Goal: Task Accomplishment & Management: Manage account settings

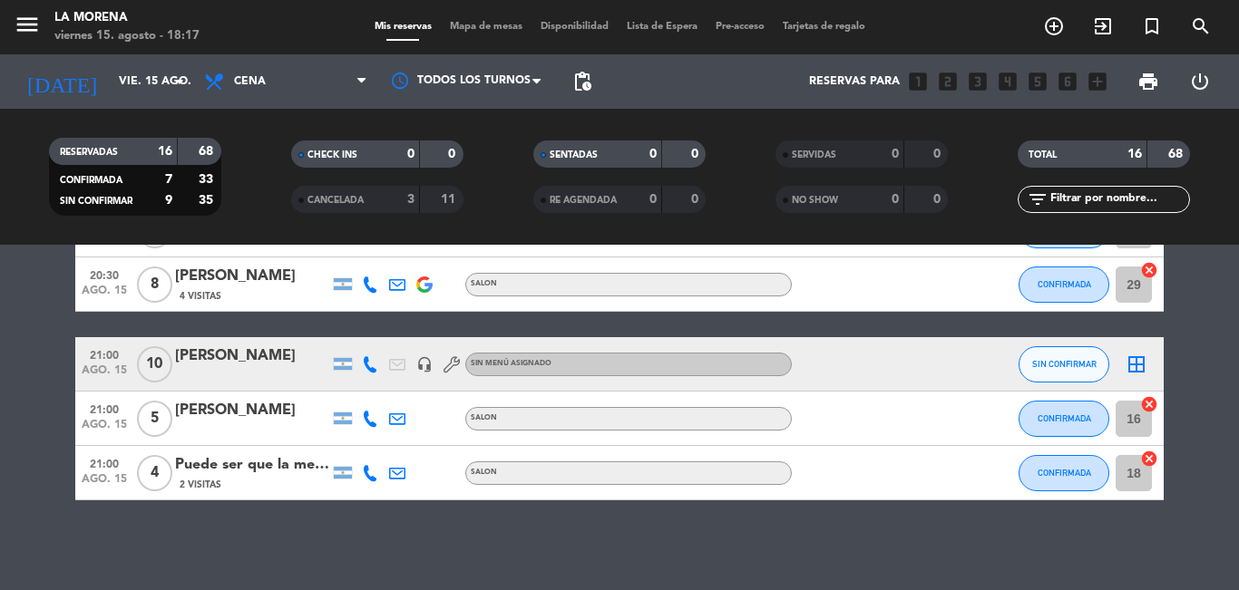
scroll to position [750, 0]
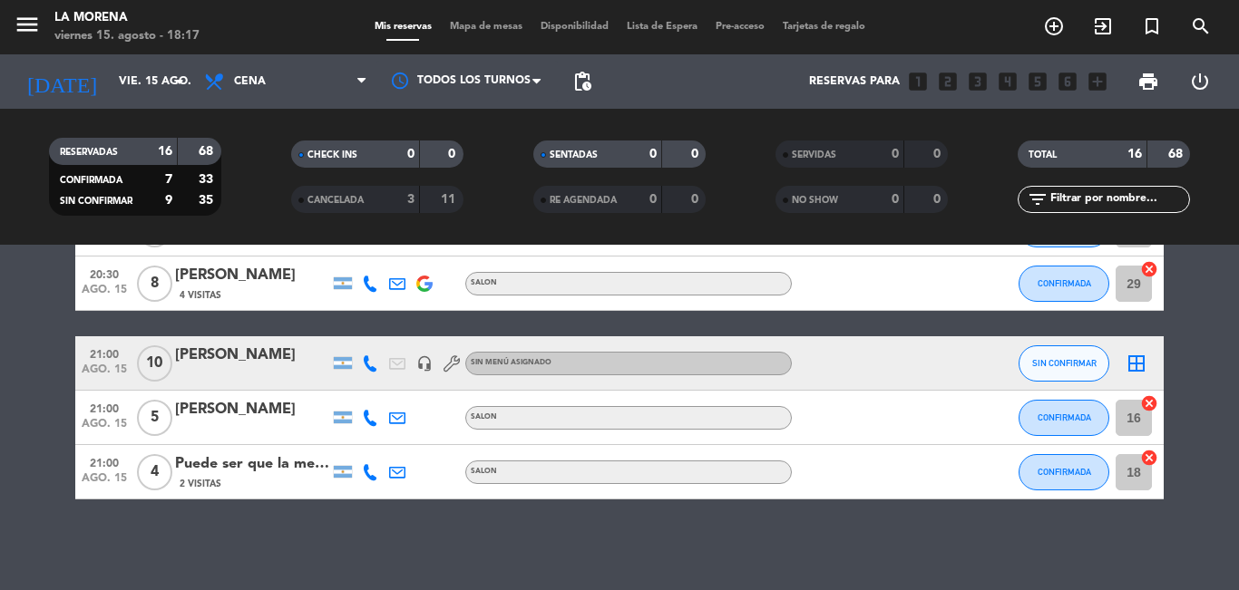
click at [222, 463] on div "Puede ser que la mesa nos toque en el salón donde se arma guitarreada" at bounding box center [252, 465] width 154 height 24
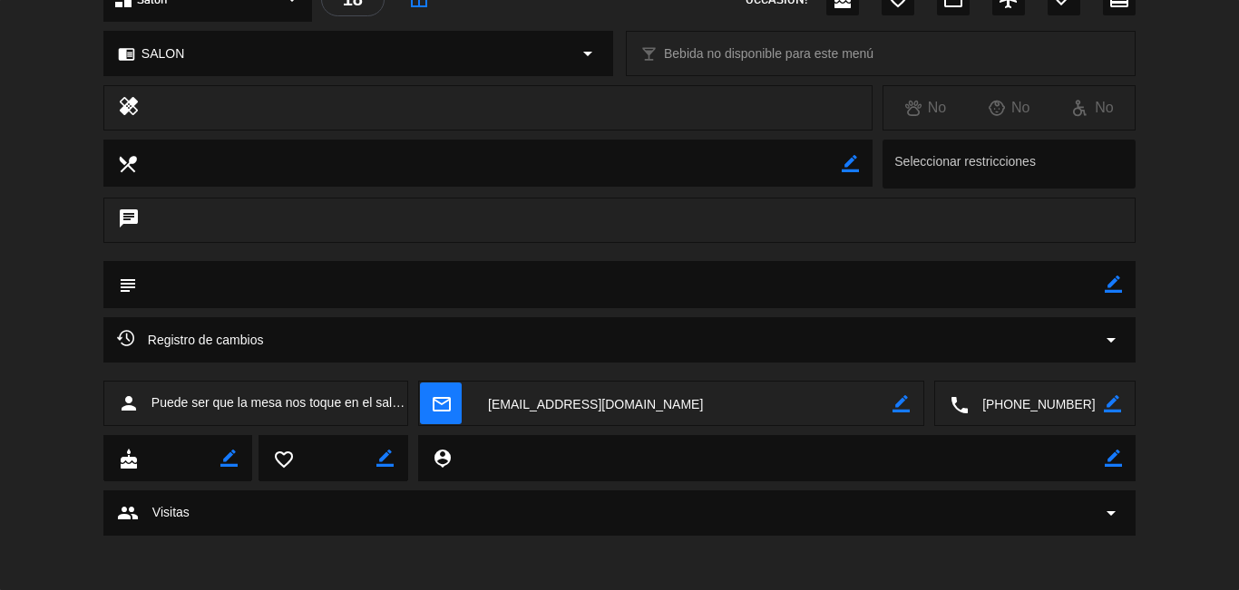
scroll to position [0, 0]
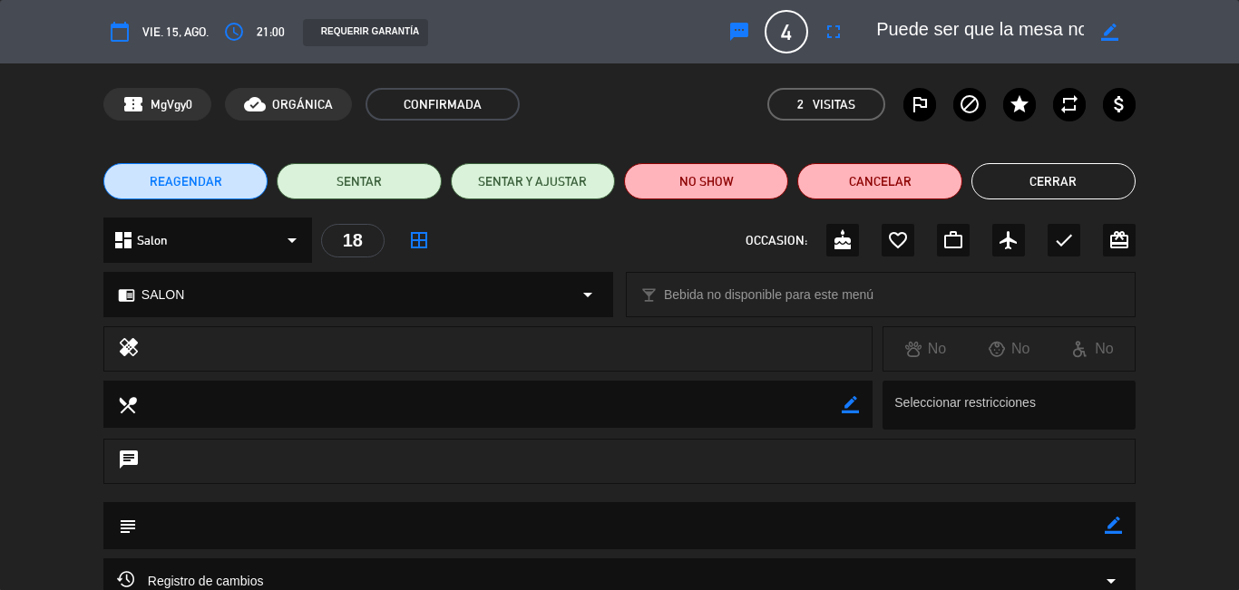
click at [1004, 182] on button "Cerrar" at bounding box center [1053, 181] width 164 height 36
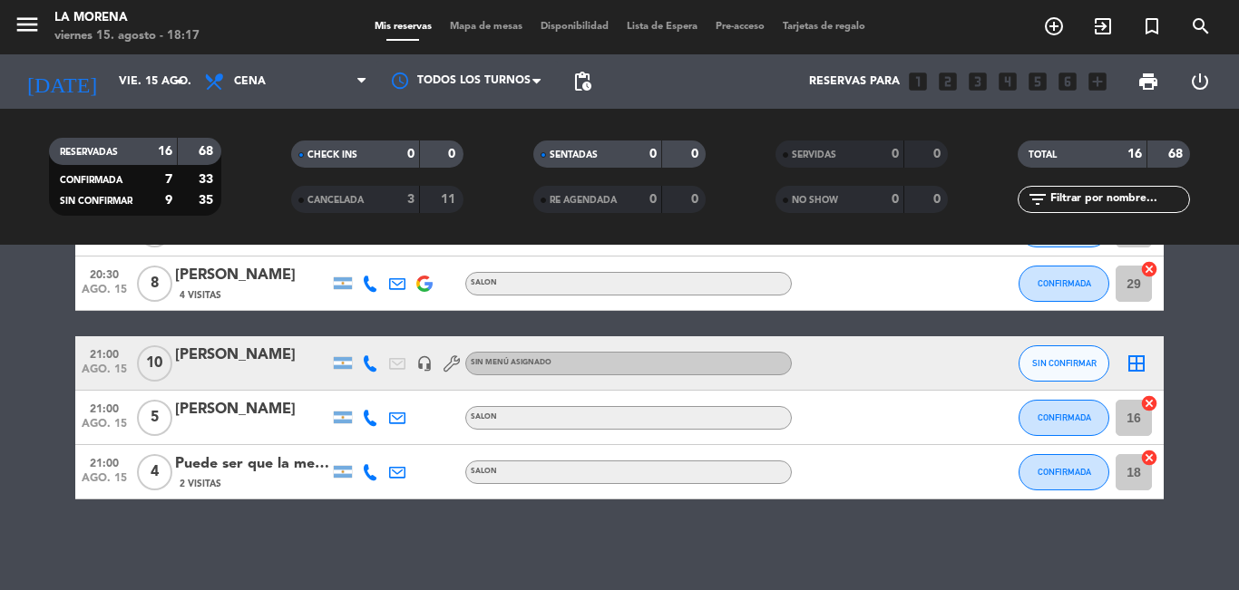
click at [296, 467] on div "Puede ser que la mesa nos toque en el salón donde se arma guitarreada" at bounding box center [252, 465] width 154 height 24
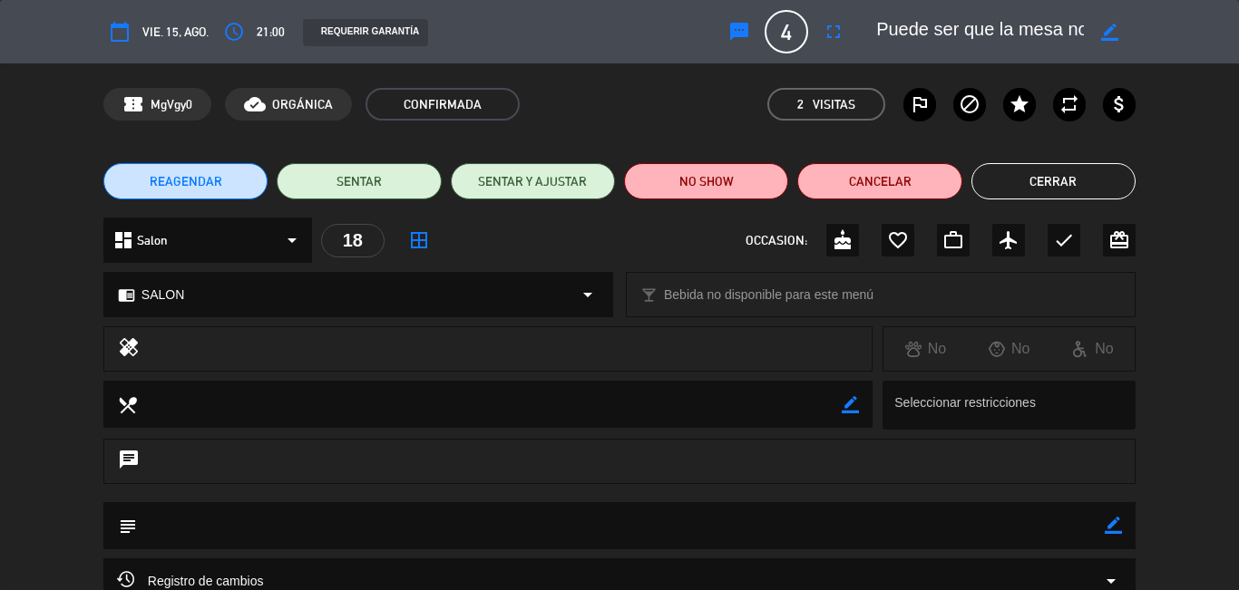
click at [1121, 41] on div "border_color" at bounding box center [1110, 31] width 52 height 33
click at [1119, 41] on div "border_color" at bounding box center [1110, 31] width 52 height 33
click at [1110, 33] on icon "border_color" at bounding box center [1109, 32] width 17 height 17
click at [1119, 22] on div at bounding box center [1110, 31] width 52 height 33
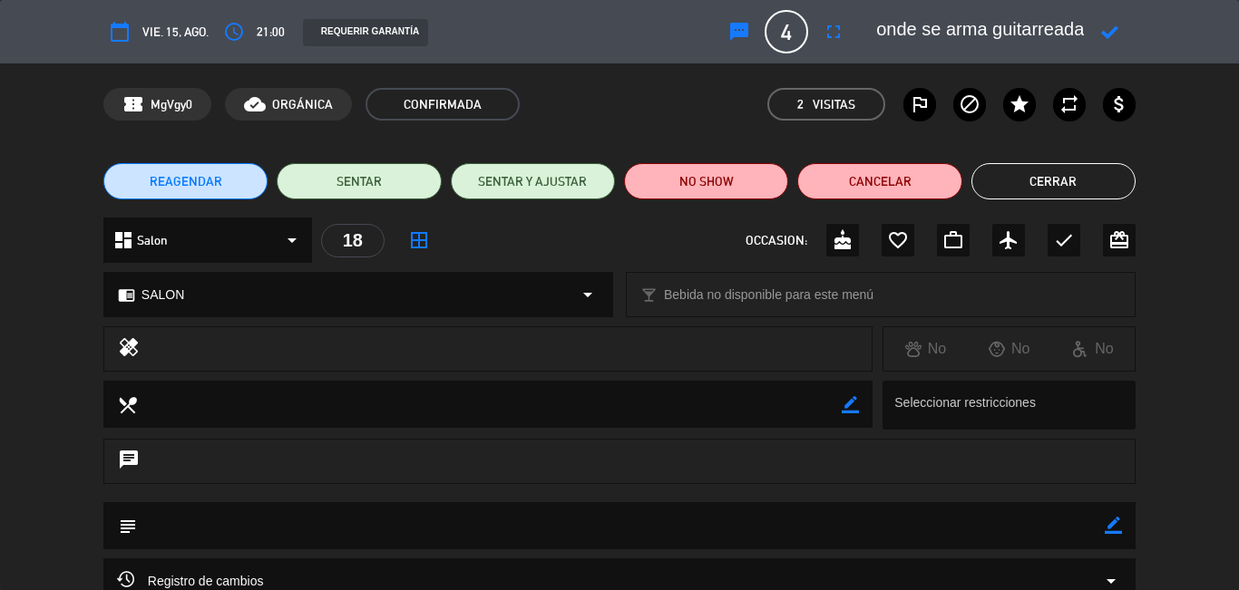
click at [1112, 24] on icon at bounding box center [1109, 32] width 17 height 17
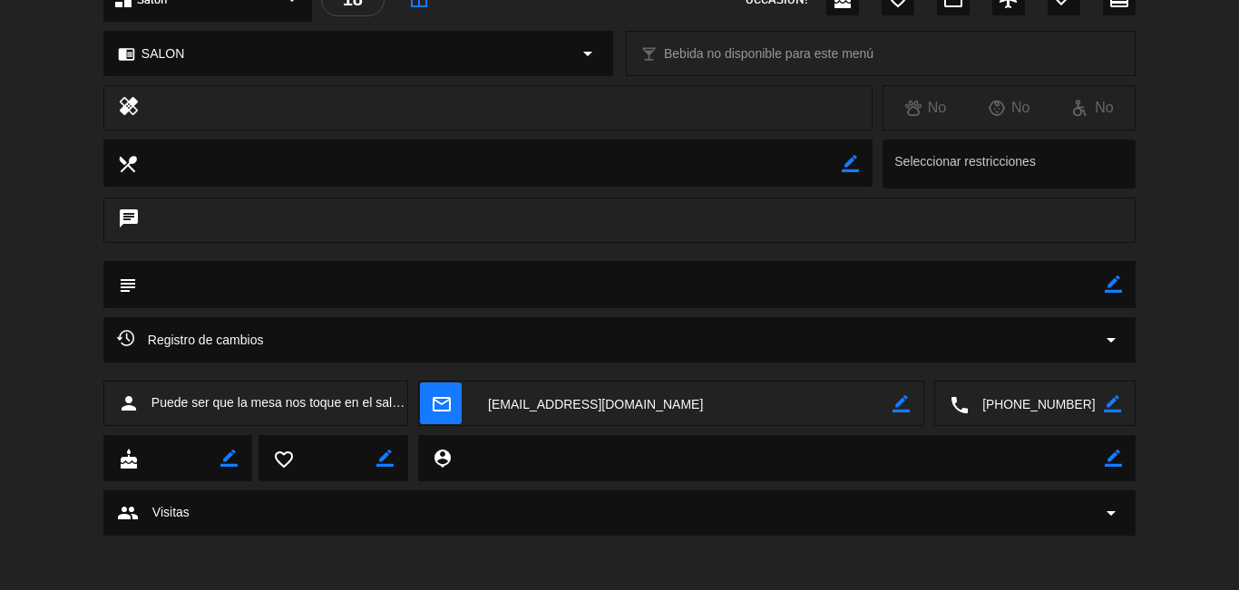
click at [1114, 408] on icon "border_color" at bounding box center [1112, 403] width 17 height 17
click at [1111, 404] on icon at bounding box center [1112, 403] width 17 height 17
click at [958, 405] on icon "local_phone" at bounding box center [959, 404] width 20 height 20
click at [1098, 397] on textarea at bounding box center [1035, 404] width 135 height 45
click at [1107, 404] on icon "border_color" at bounding box center [1112, 403] width 17 height 17
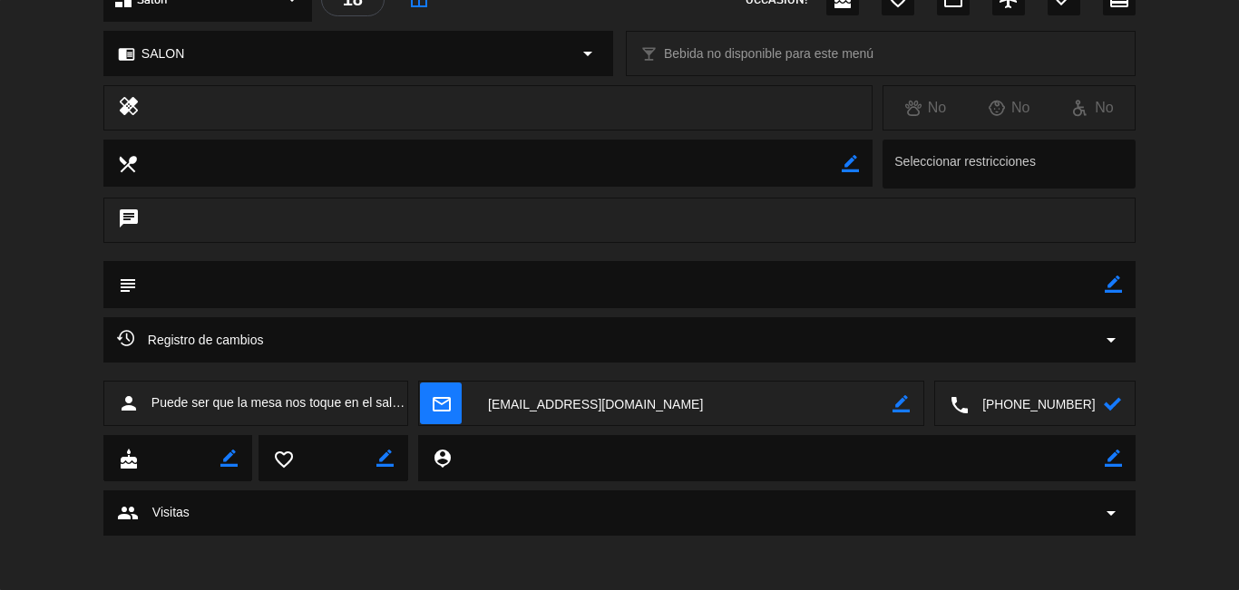
click at [1114, 406] on icon at bounding box center [1112, 403] width 17 height 17
click at [1046, 403] on textarea at bounding box center [1035, 404] width 135 height 45
click at [1103, 365] on span at bounding box center [1100, 359] width 15 height 15
click at [1070, 354] on span "content_paste" at bounding box center [1071, 360] width 14 height 14
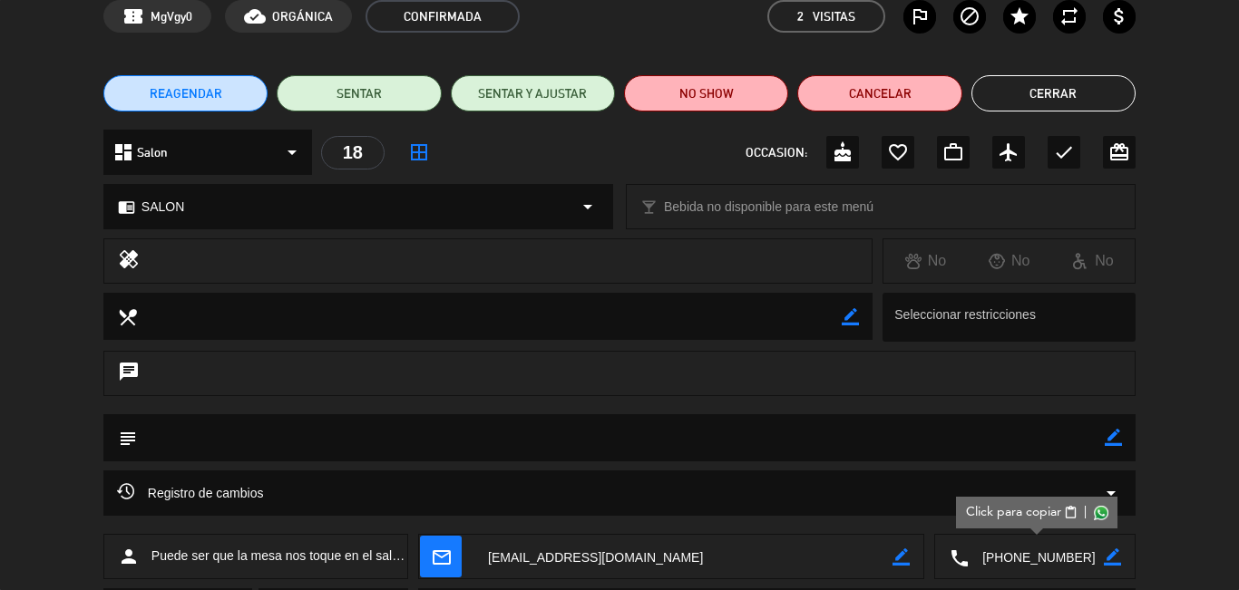
scroll to position [0, 0]
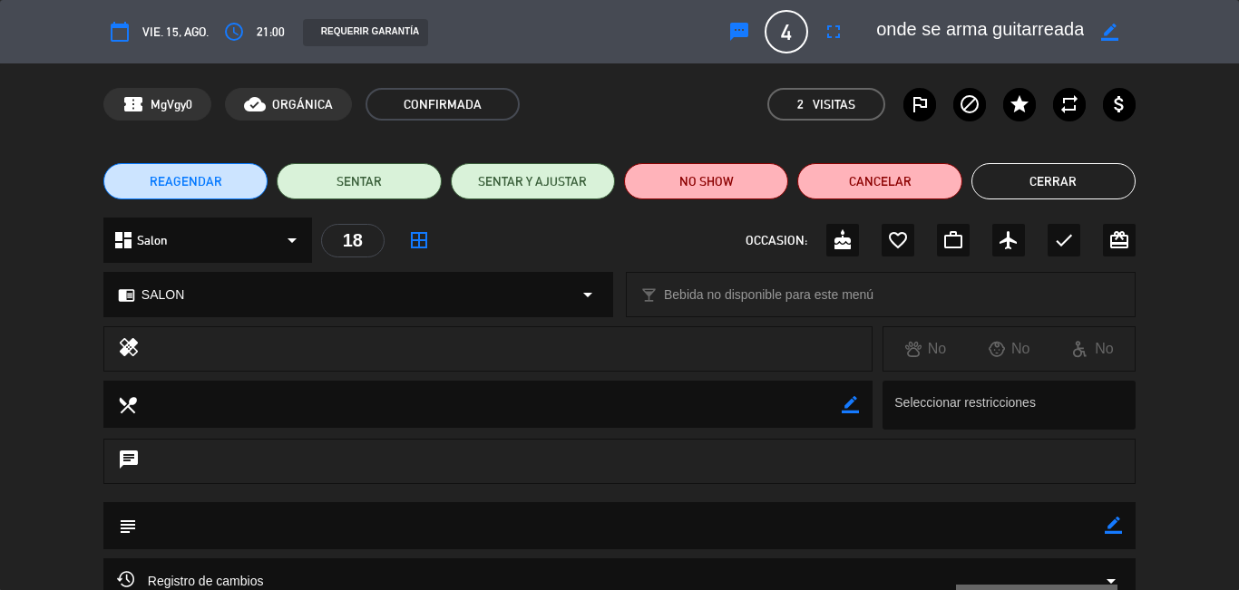
click at [1068, 188] on button "Cerrar" at bounding box center [1053, 181] width 164 height 36
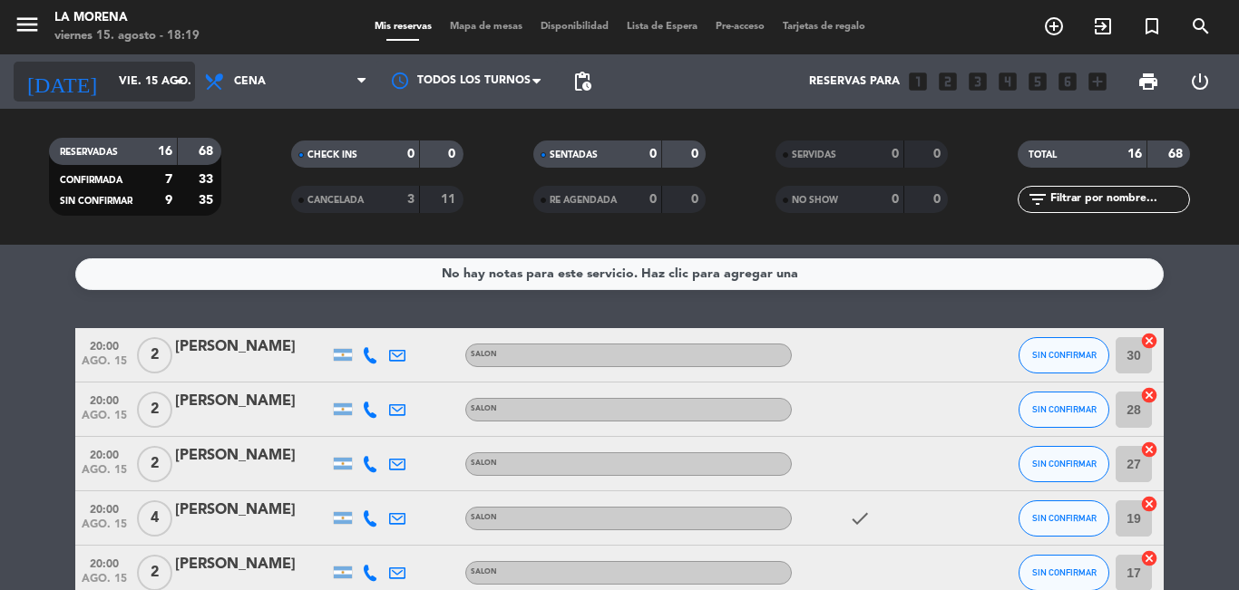
click at [110, 91] on input "vie. 15 ago." at bounding box center [186, 81] width 153 height 31
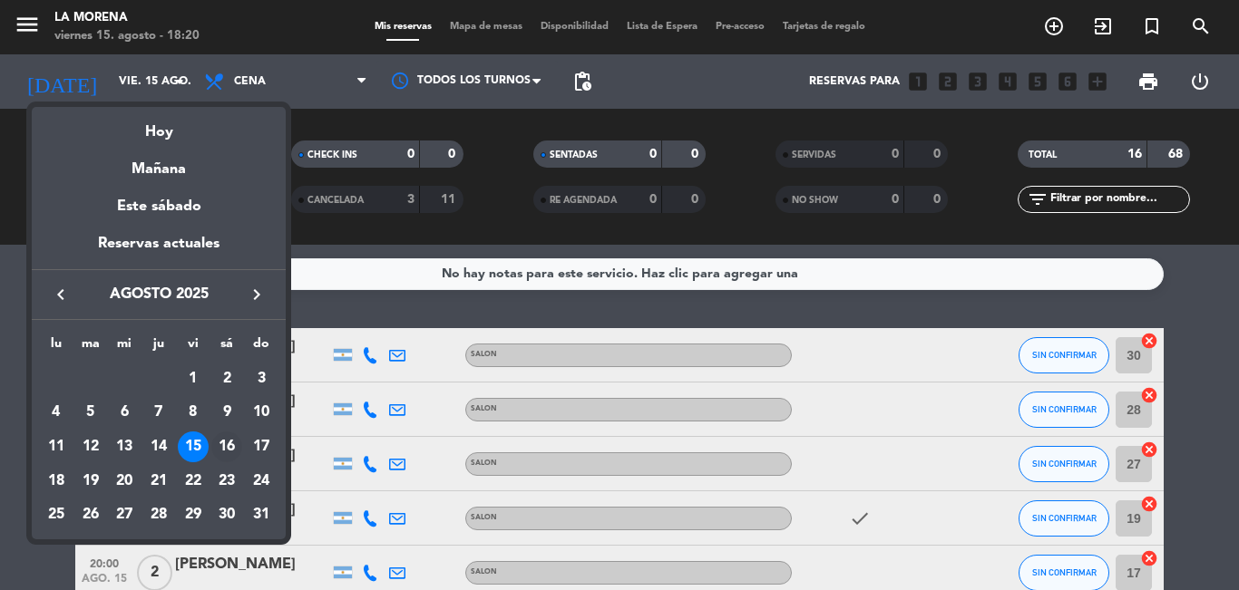
click at [225, 451] on div "16" at bounding box center [226, 447] width 31 height 31
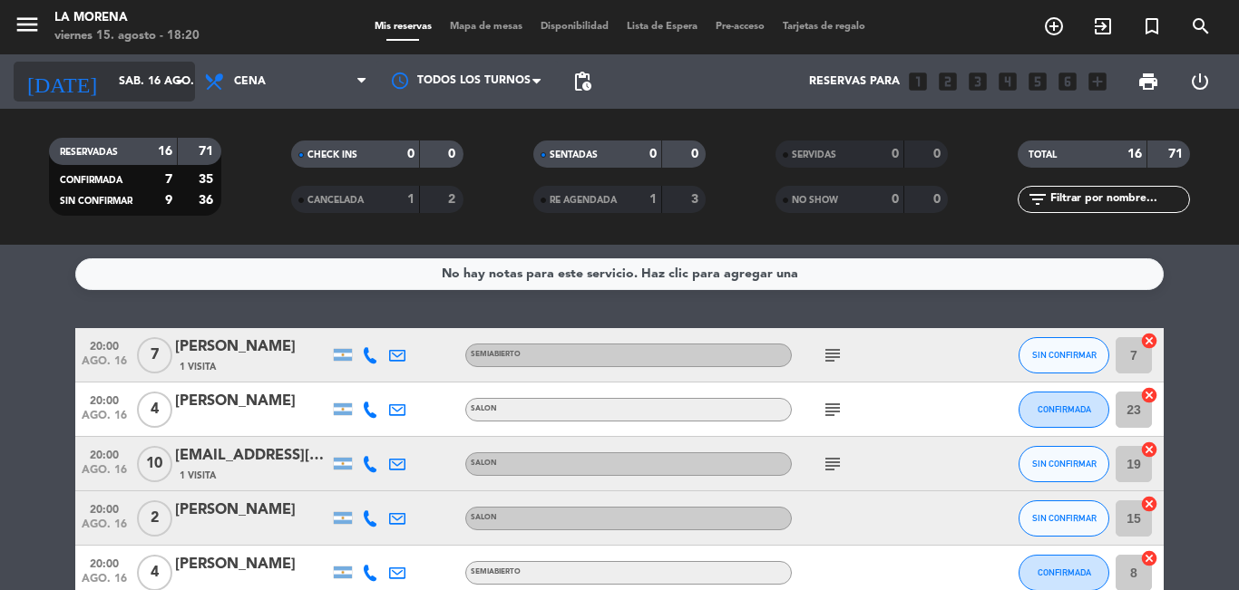
click at [138, 85] on input "sáb. 16 ago." at bounding box center [186, 81] width 153 height 31
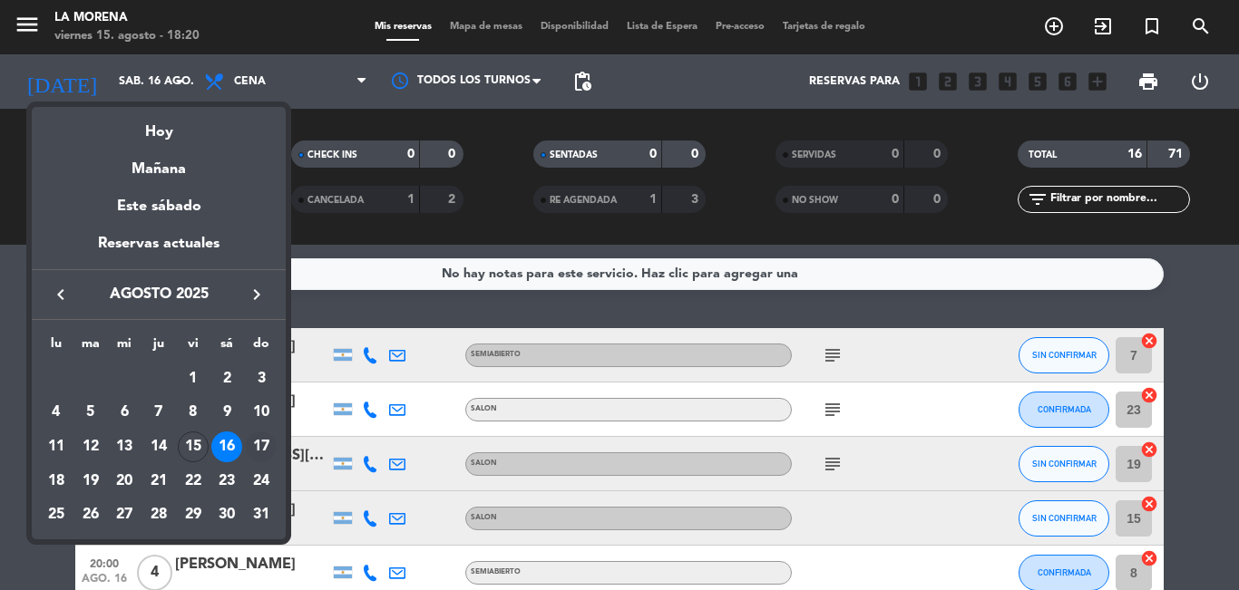
click at [260, 435] on div "17" at bounding box center [261, 447] width 31 height 31
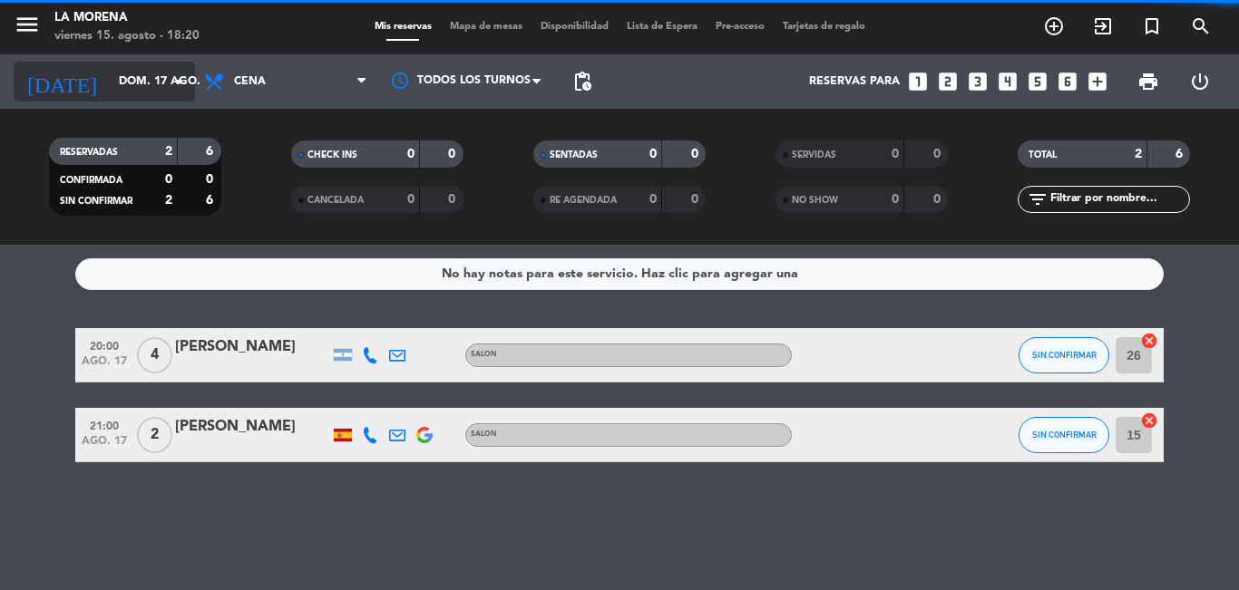
click at [147, 77] on input "dom. 17 ago." at bounding box center [186, 81] width 153 height 31
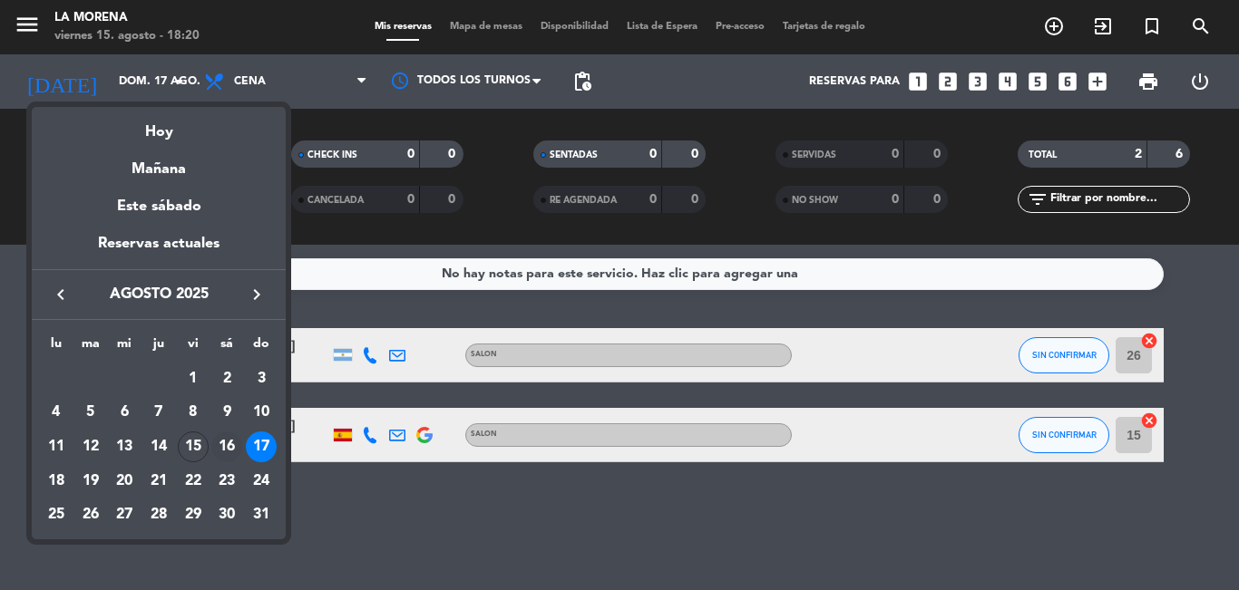
click at [222, 437] on div "16" at bounding box center [226, 447] width 31 height 31
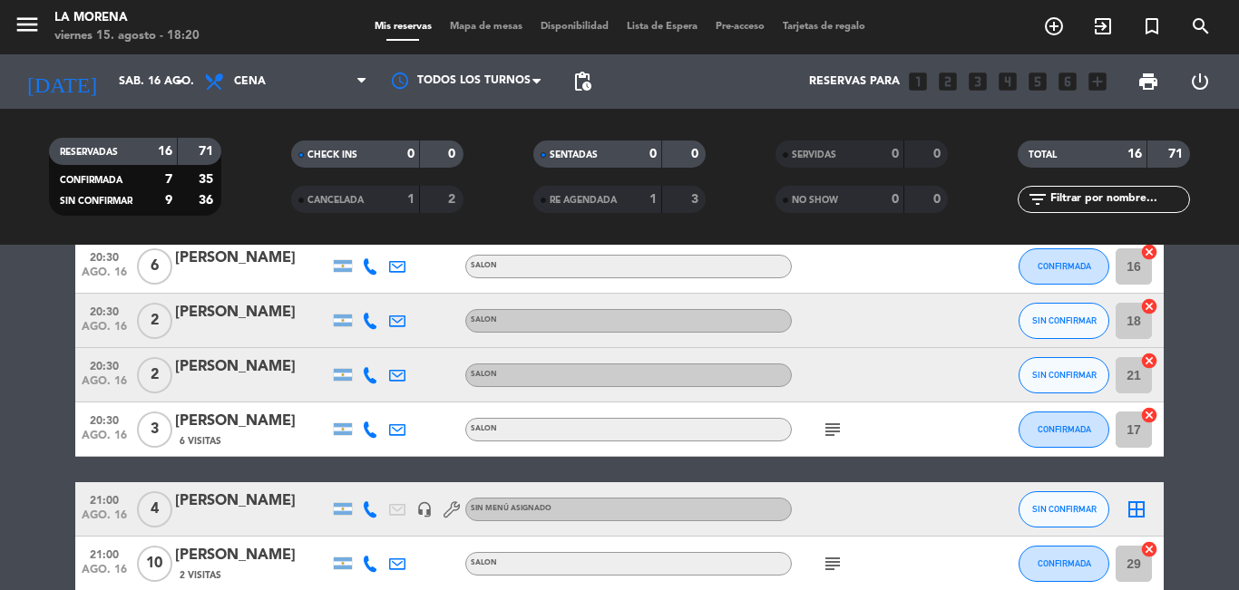
scroll to position [635, 0]
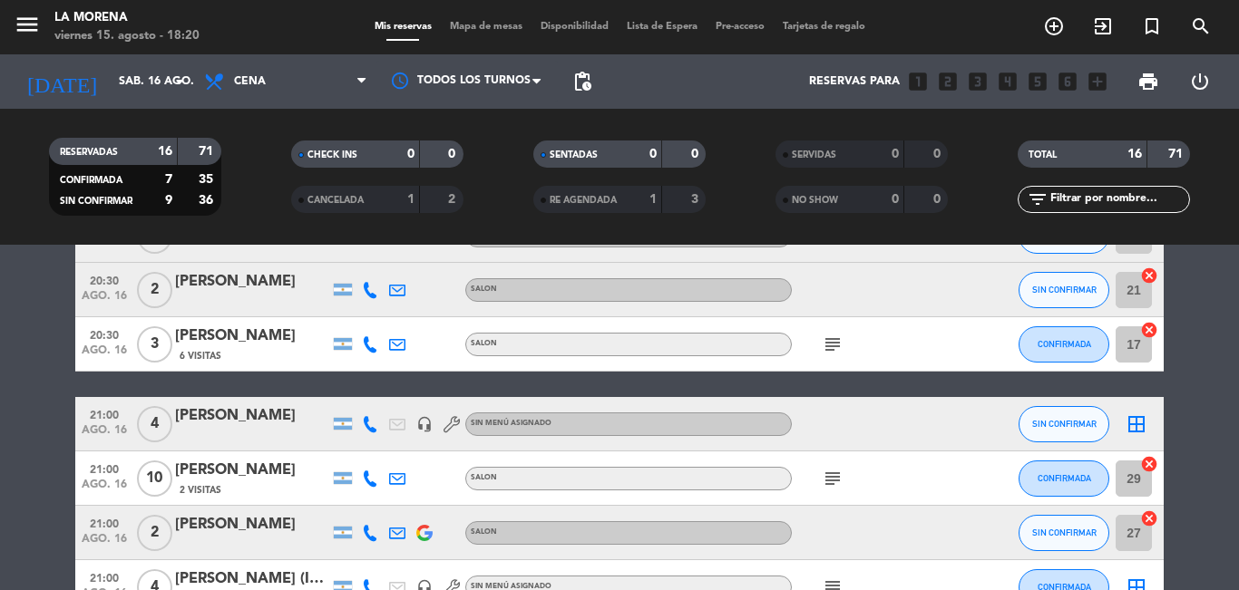
click at [831, 338] on icon "subject" at bounding box center [833, 345] width 22 height 22
click at [827, 474] on icon "subject" at bounding box center [833, 479] width 22 height 22
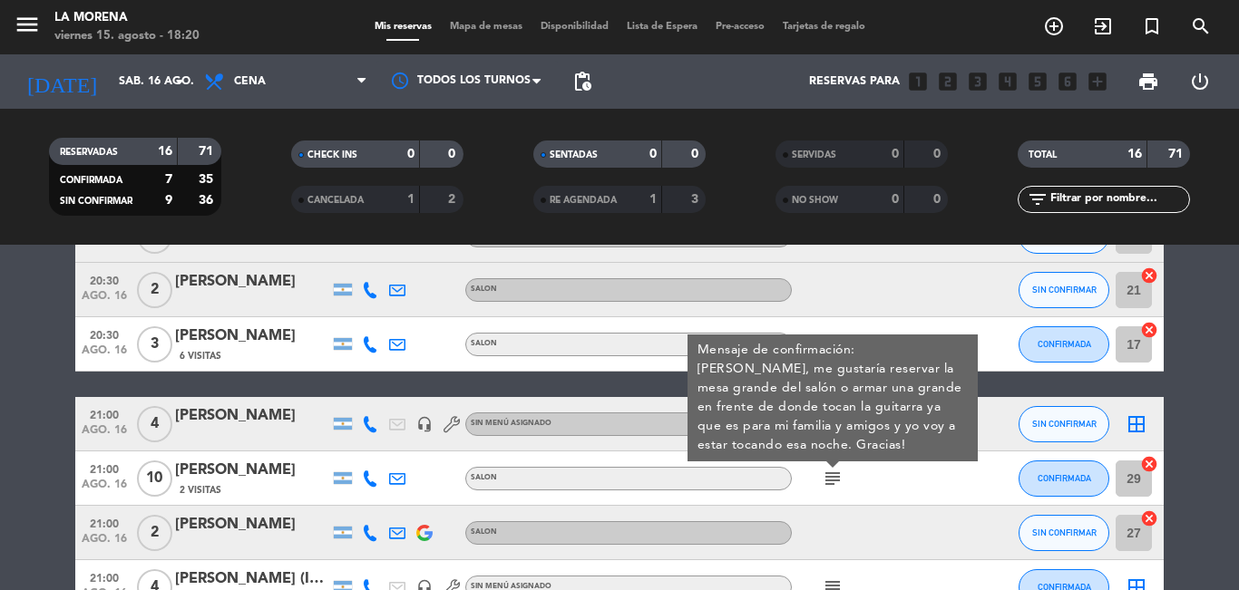
click at [928, 287] on div at bounding box center [873, 290] width 163 height 54
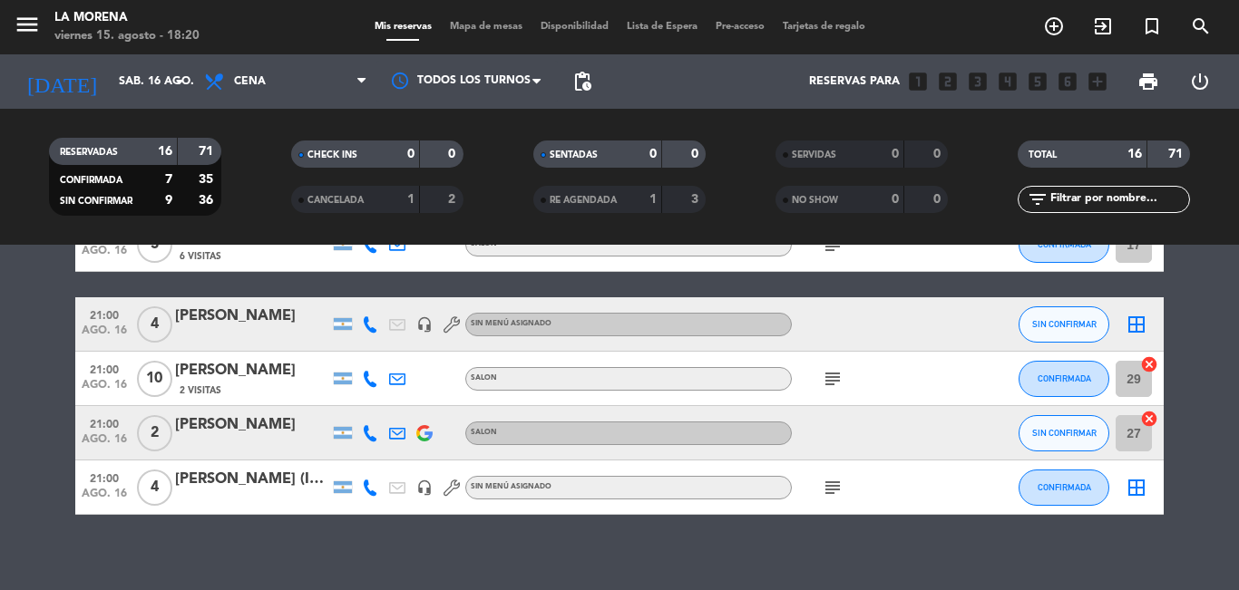
scroll to position [750, 0]
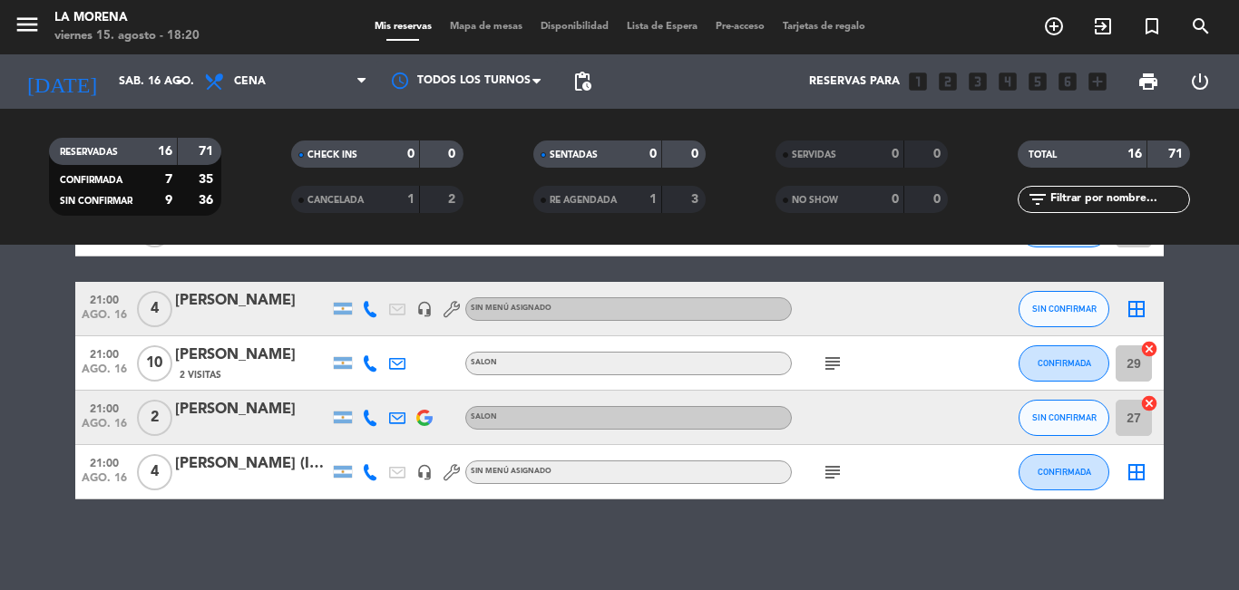
click at [836, 469] on icon "subject" at bounding box center [833, 473] width 22 height 22
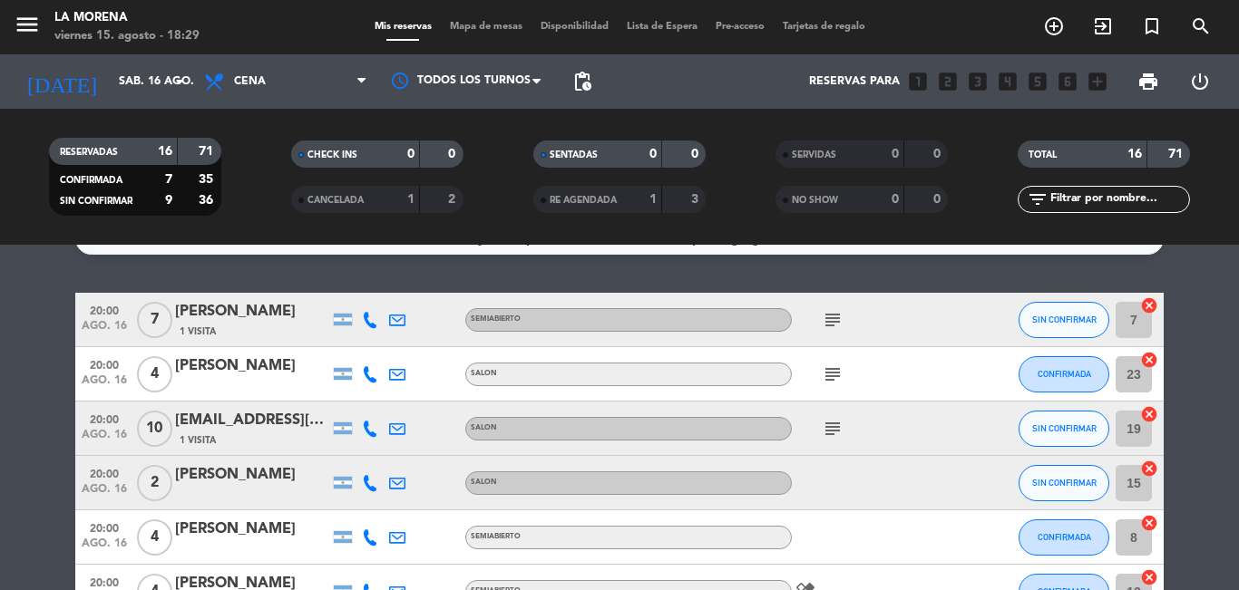
scroll to position [0, 0]
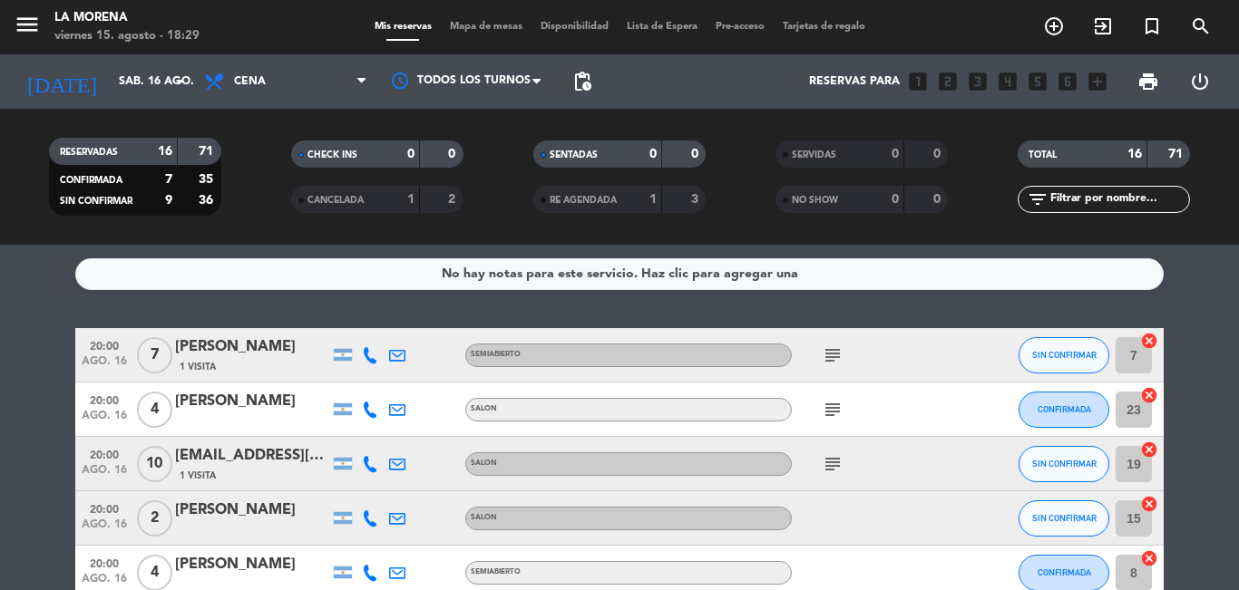
click at [133, 102] on div "[DATE] [DATE] arrow_drop_down" at bounding box center [104, 81] width 181 height 54
click at [133, 98] on div "[DATE] [DATE] arrow_drop_down" at bounding box center [104, 82] width 181 height 40
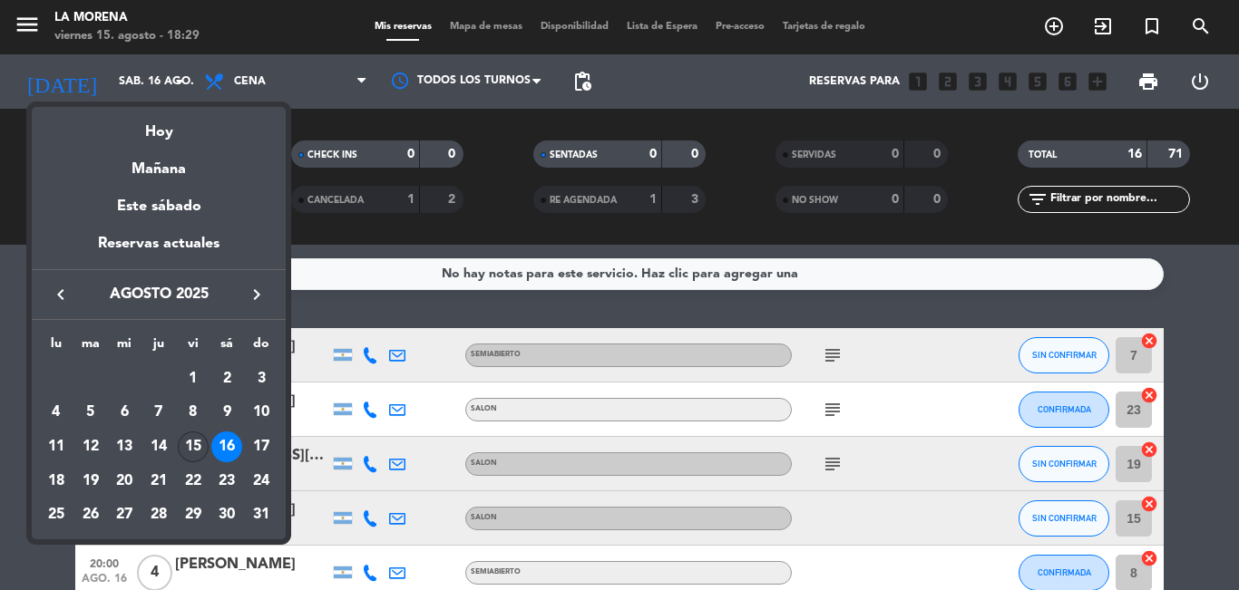
click at [191, 441] on div "15" at bounding box center [193, 447] width 31 height 31
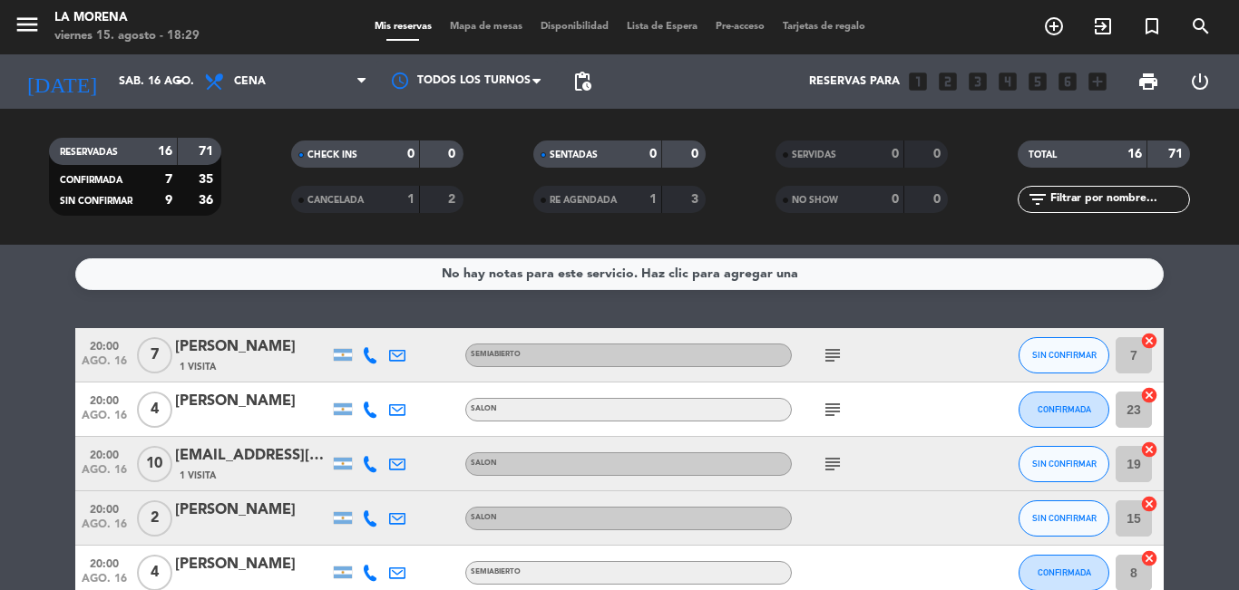
type input "vie. 15 ago."
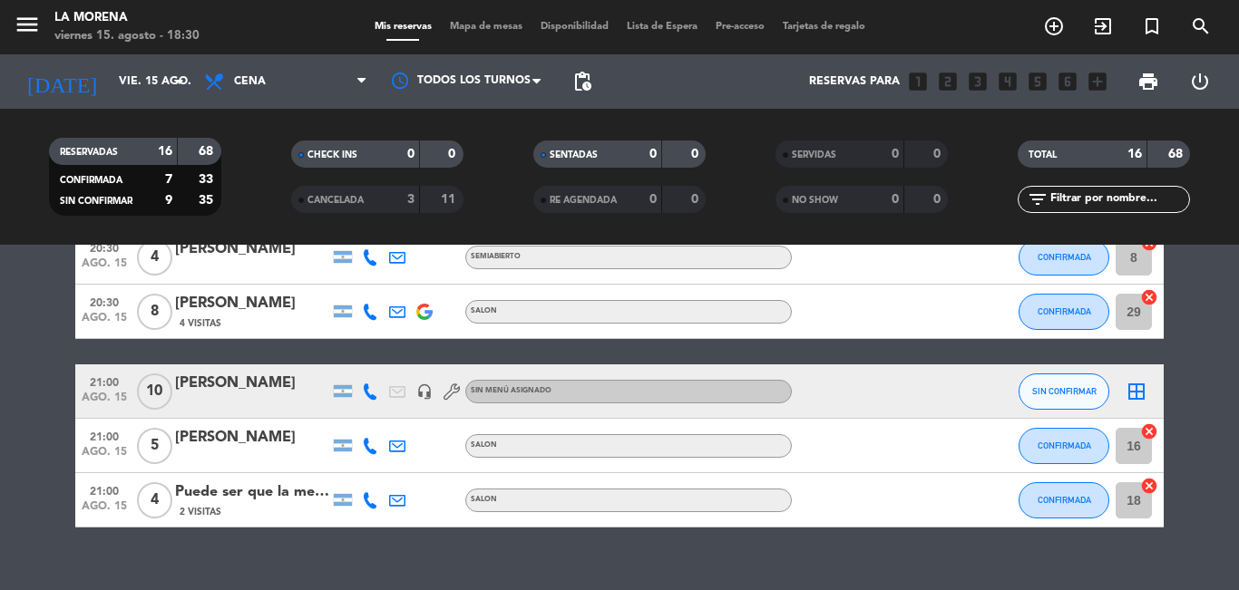
scroll to position [750, 0]
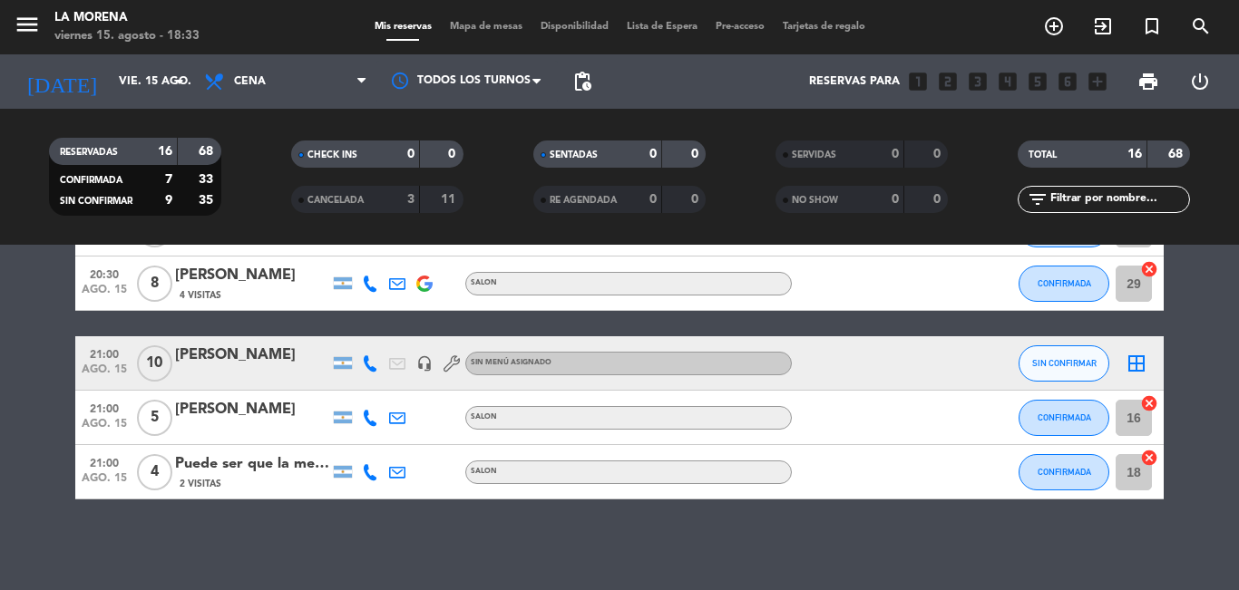
click at [221, 456] on div "Puede ser que la mesa nos toque en el salón donde se arma guitarreada" at bounding box center [252, 465] width 154 height 24
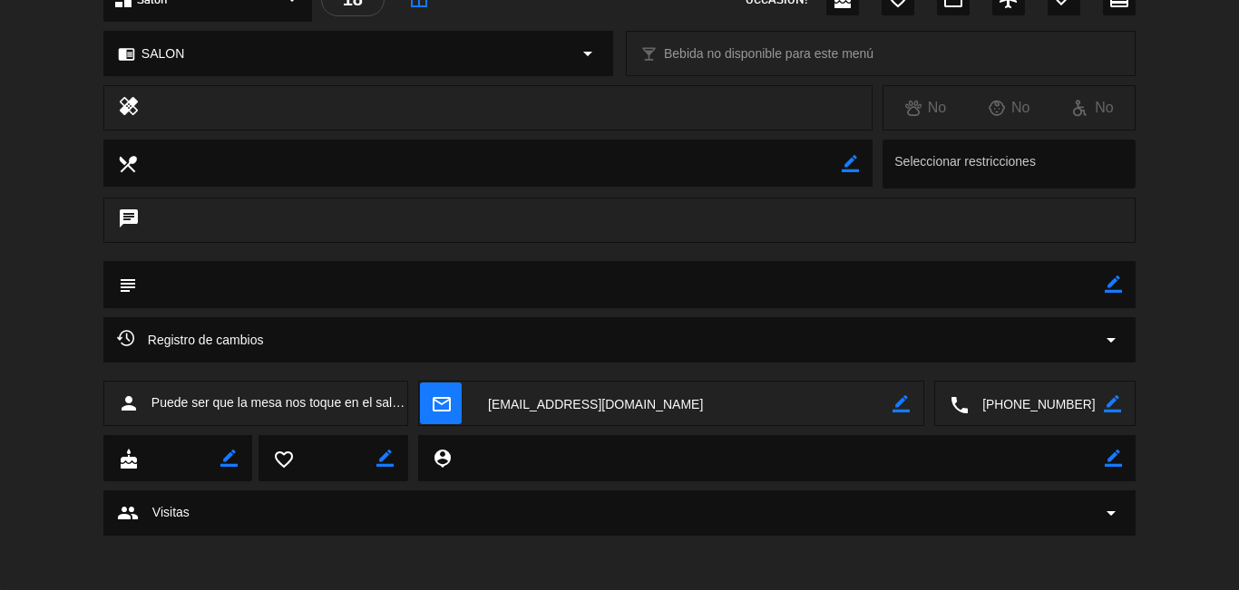
scroll to position [0, 0]
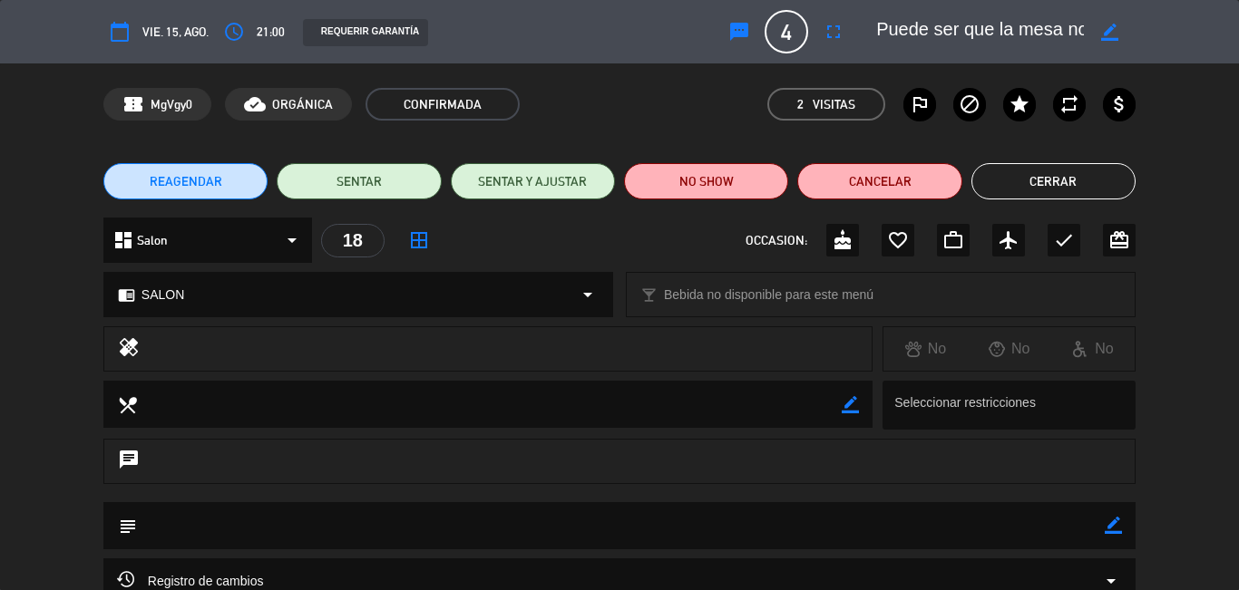
click at [1061, 176] on button "Cerrar" at bounding box center [1053, 181] width 164 height 36
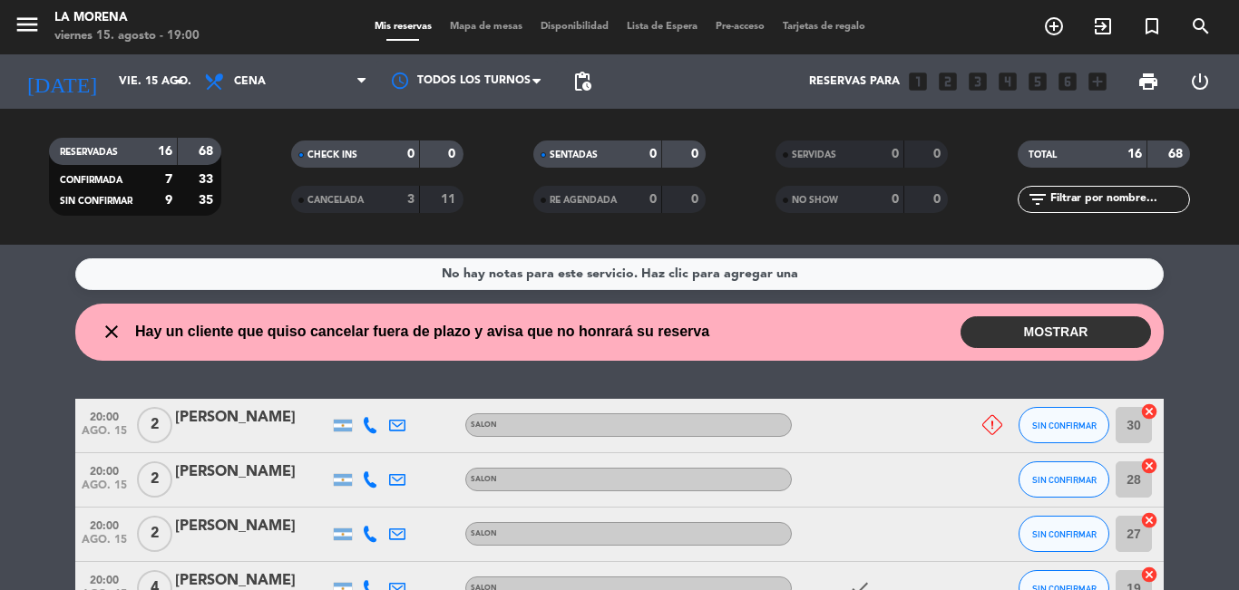
click at [1102, 322] on button "MOSTRAR" at bounding box center [1055, 332] width 190 height 32
